Goal: Task Accomplishment & Management: Manage account settings

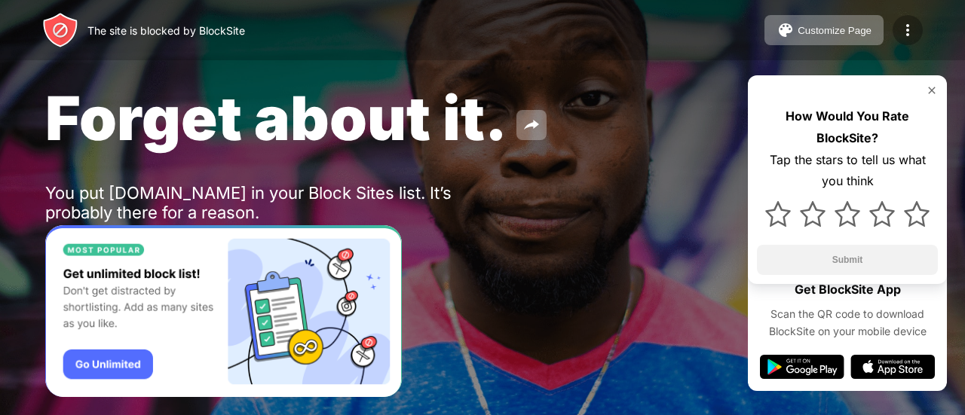
click at [913, 21] on img at bounding box center [908, 30] width 18 height 18
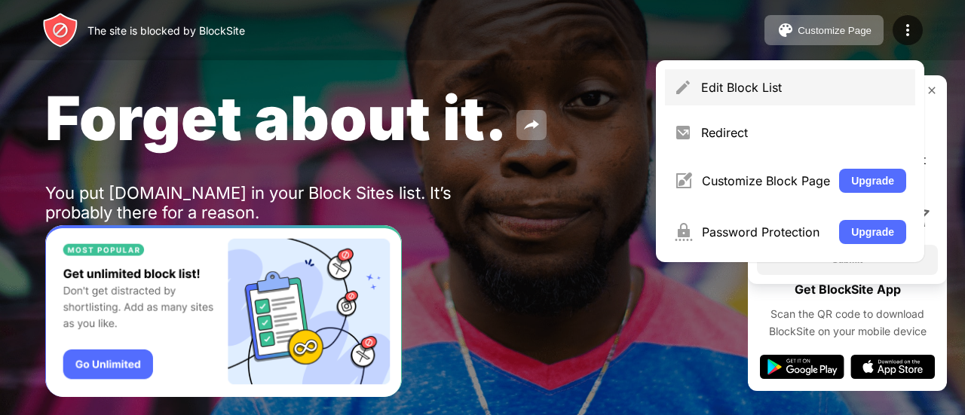
click at [826, 93] on div "Edit Block List" at bounding box center [803, 87] width 205 height 15
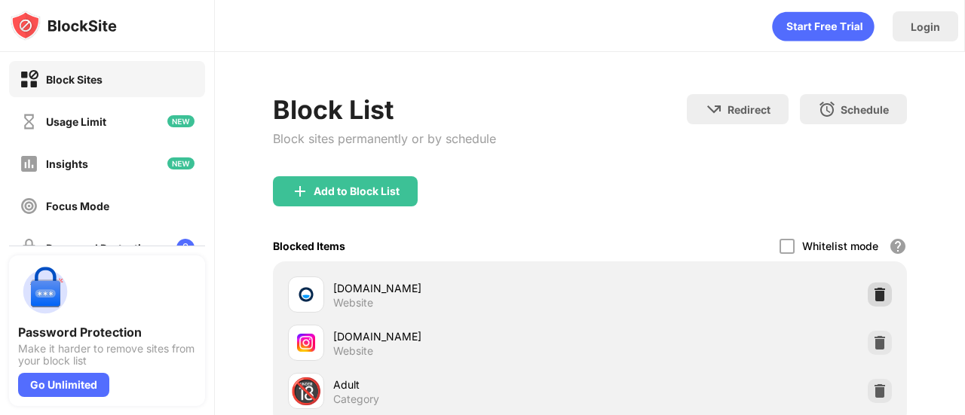
click at [872, 296] on img at bounding box center [879, 294] width 15 height 15
